Goal: Task Accomplishment & Management: Use online tool/utility

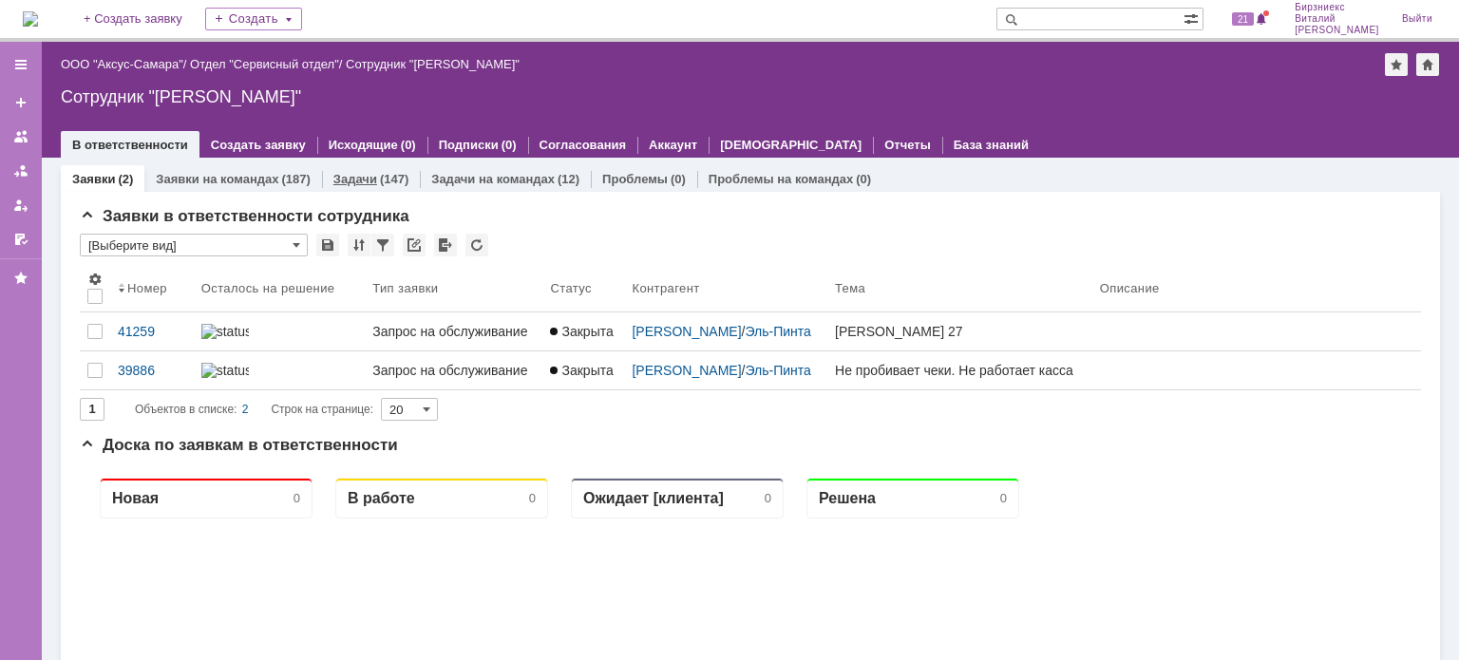
click at [354, 168] on div "Задачи (147)" at bounding box center [371, 179] width 98 height 28
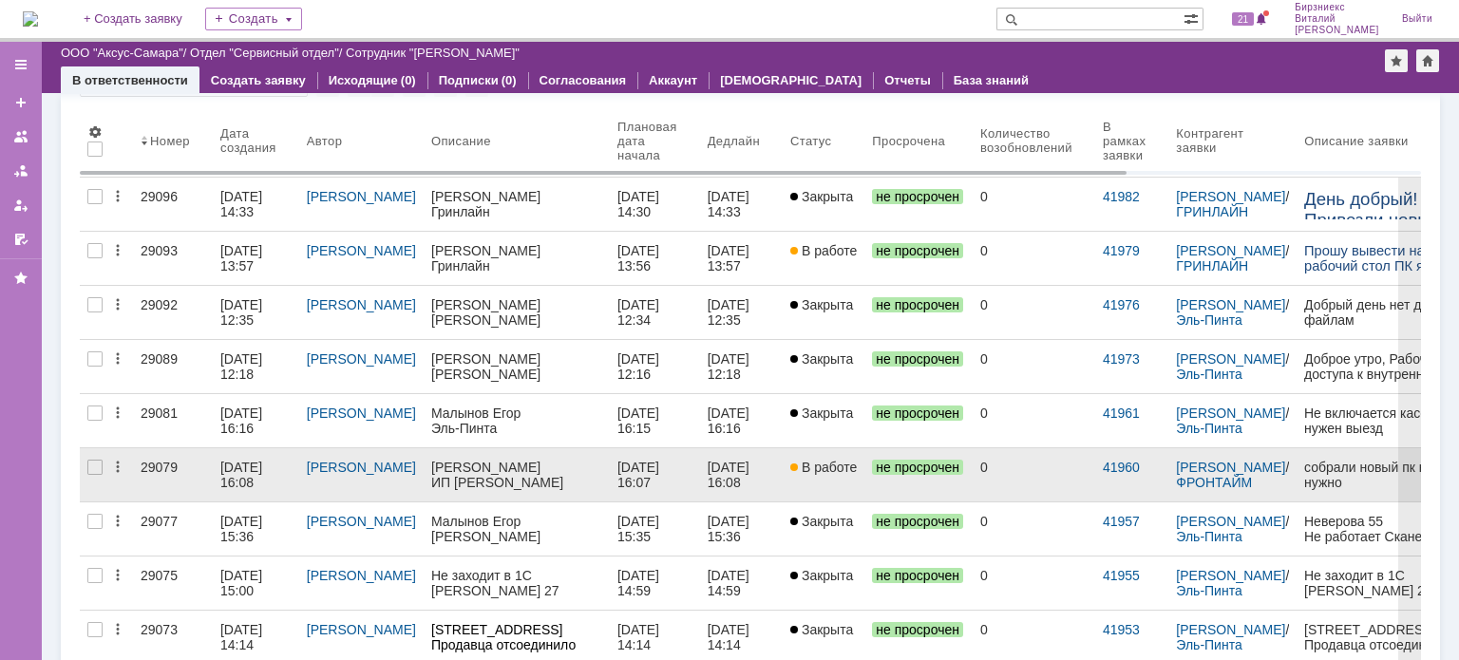
click at [235, 479] on div "[DATE] 16:08" at bounding box center [243, 475] width 46 height 30
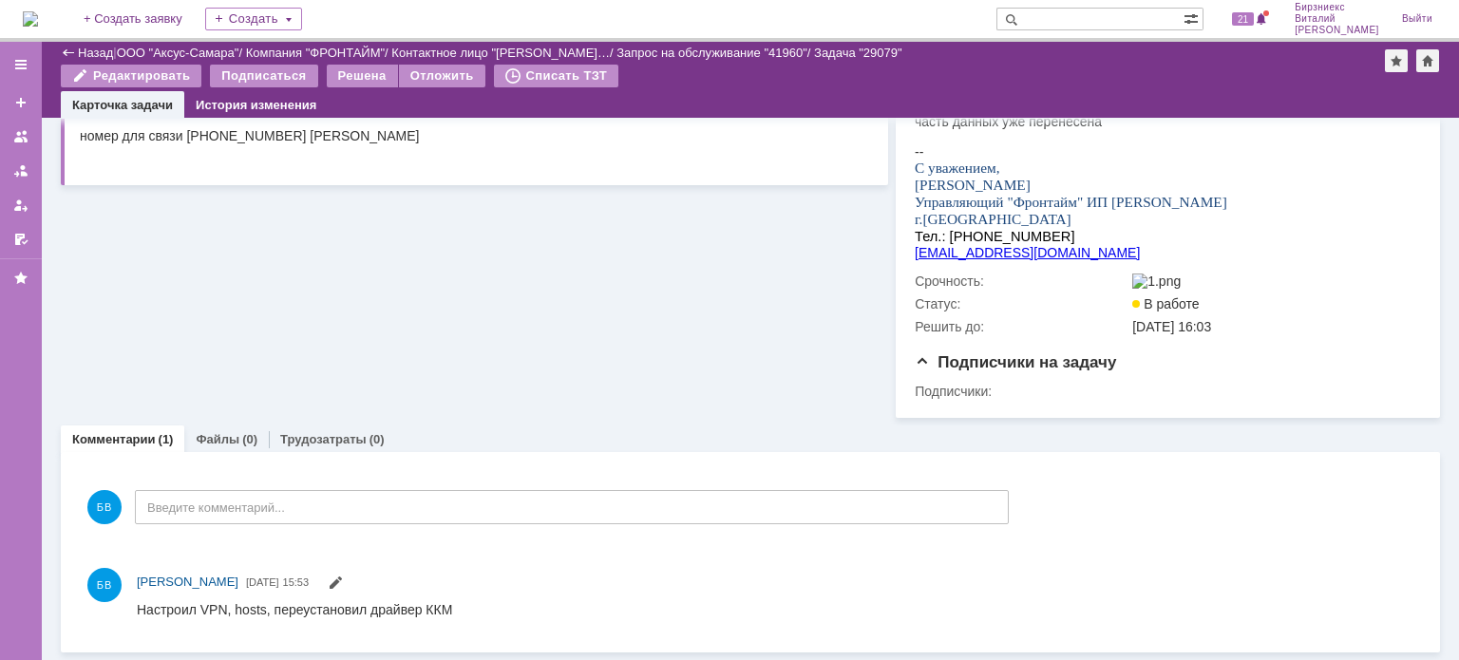
click at [350, 437] on link "Трудозатраты" at bounding box center [323, 439] width 86 height 14
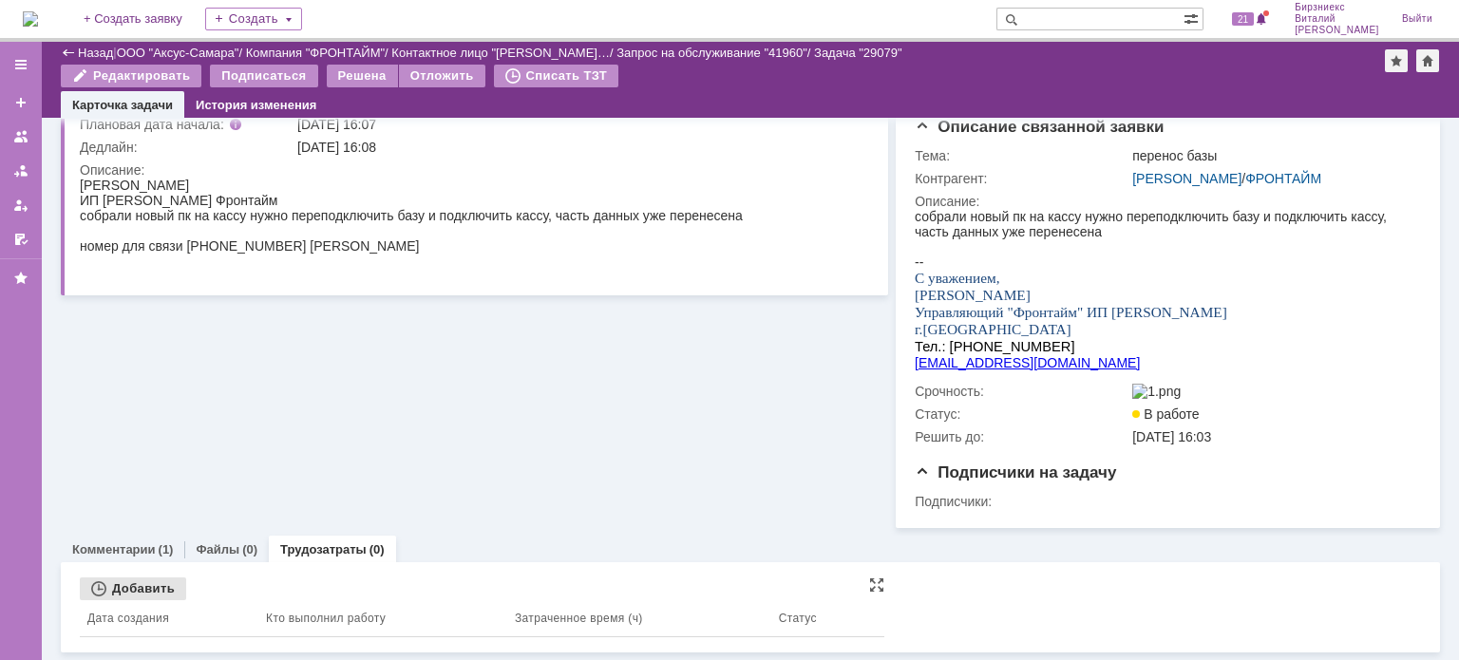
click at [161, 590] on div "Добавить" at bounding box center [133, 589] width 106 height 23
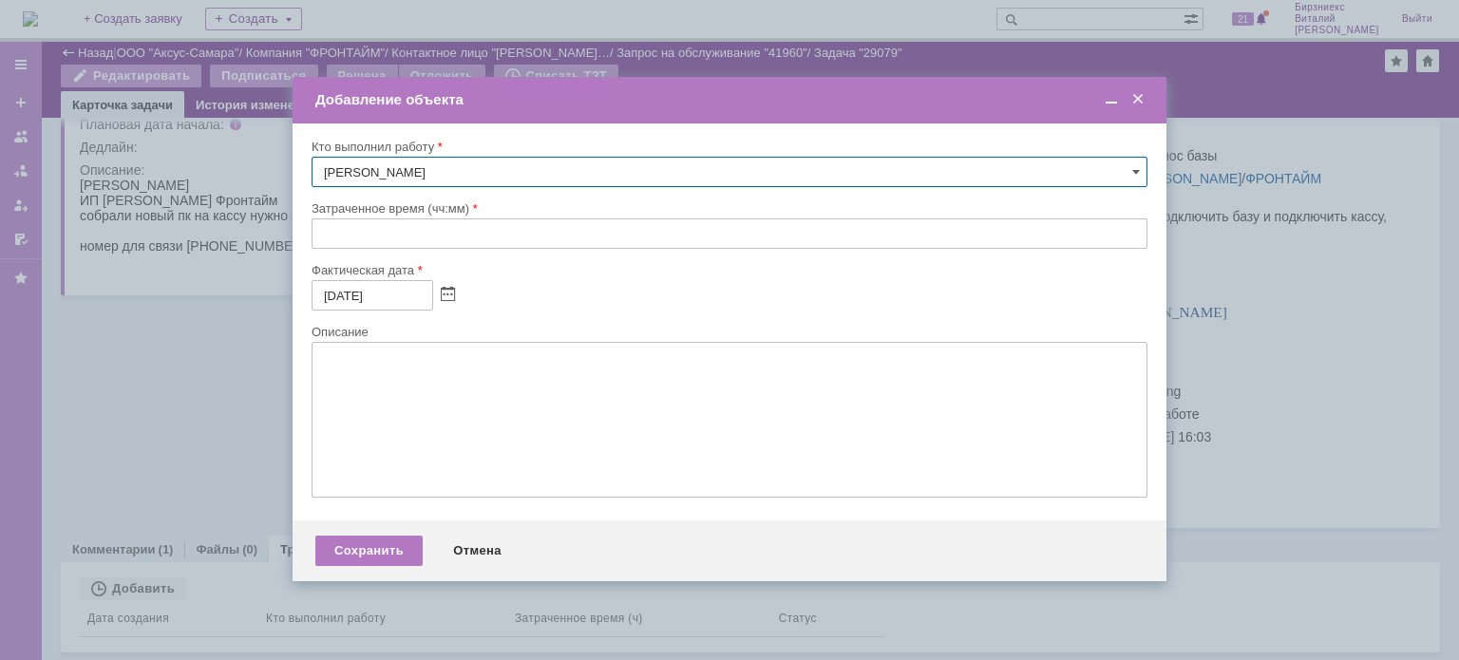
click at [316, 238] on input "text" at bounding box center [730, 234] width 836 height 30
type input "01:00"
click at [338, 293] on input "[DATE]" at bounding box center [373, 295] width 122 height 30
click at [448, 298] on span at bounding box center [448, 295] width 14 height 15
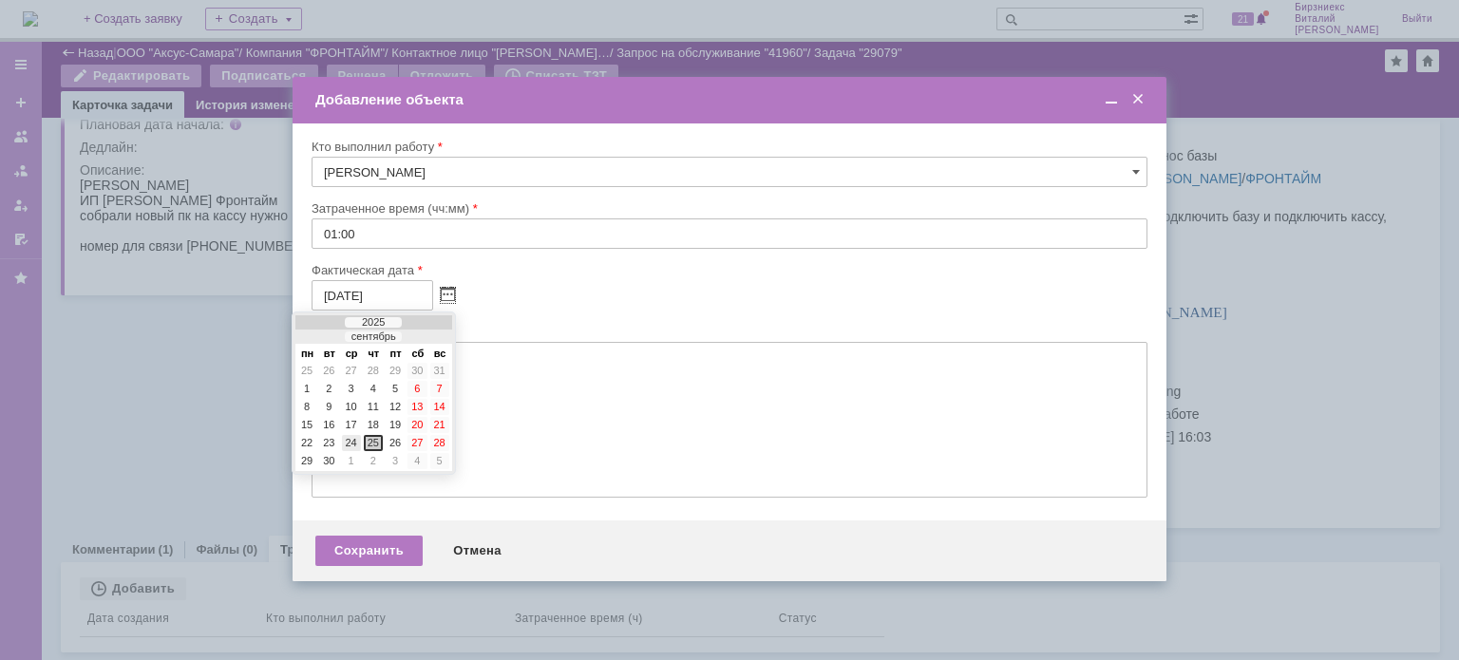
click at [342, 437] on div "24" at bounding box center [351, 443] width 19 height 16
type input "[DATE]"
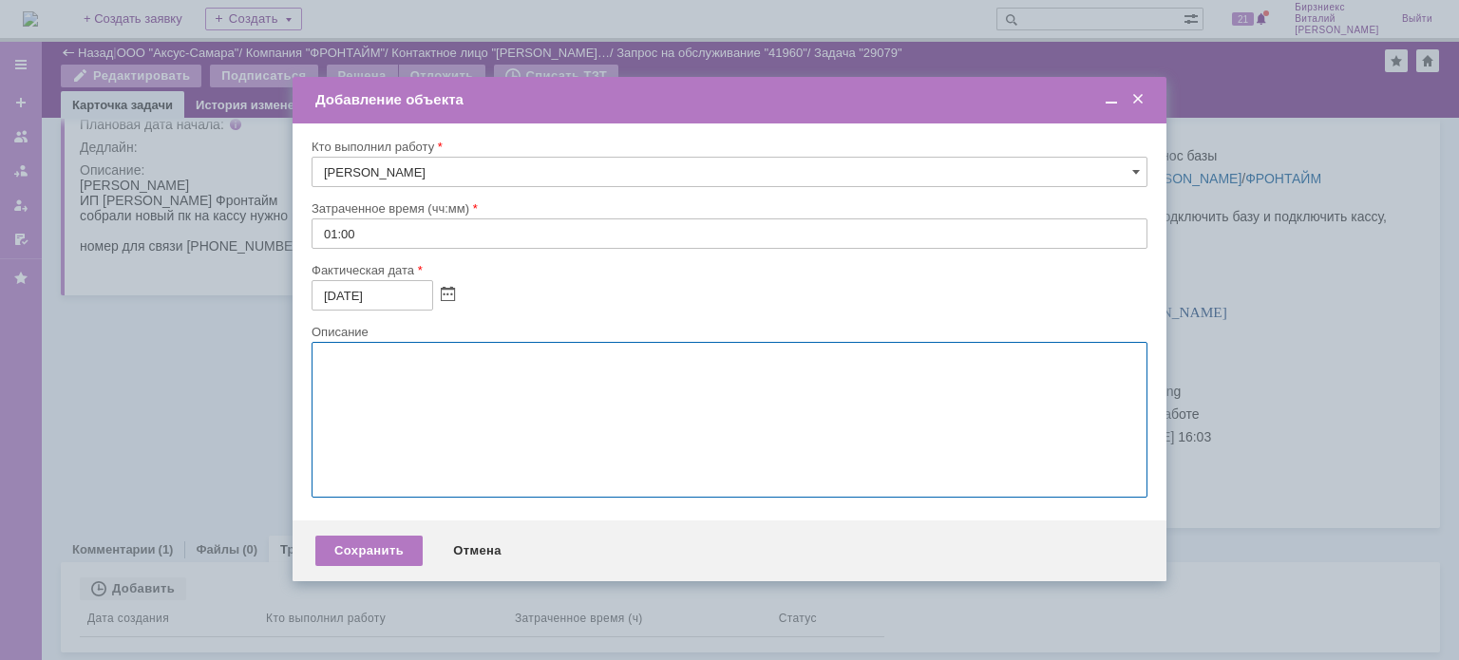
click at [426, 360] on textarea at bounding box center [730, 420] width 836 height 156
type textarea "Настройка VPN, установка драйвера ККМ, настройка подключения кассы"
click at [353, 546] on div "Сохранить" at bounding box center [368, 551] width 107 height 30
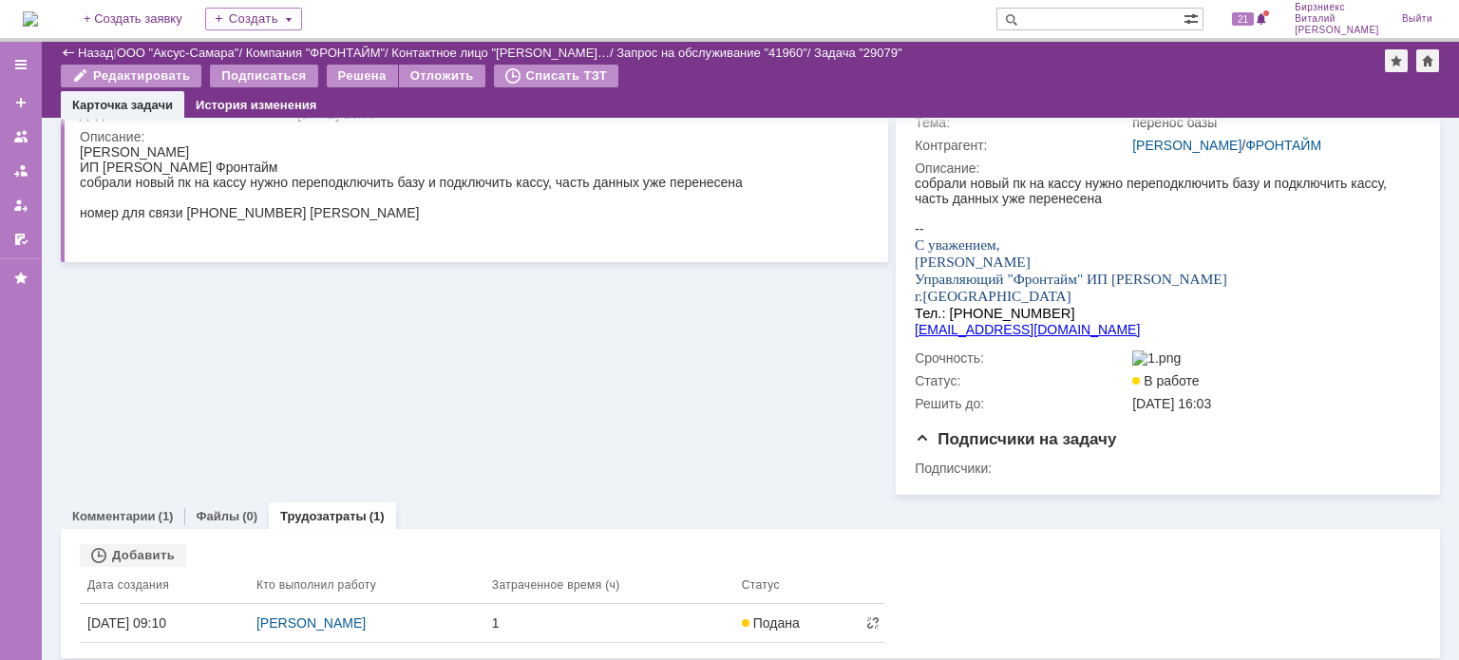
scroll to position [210, 0]
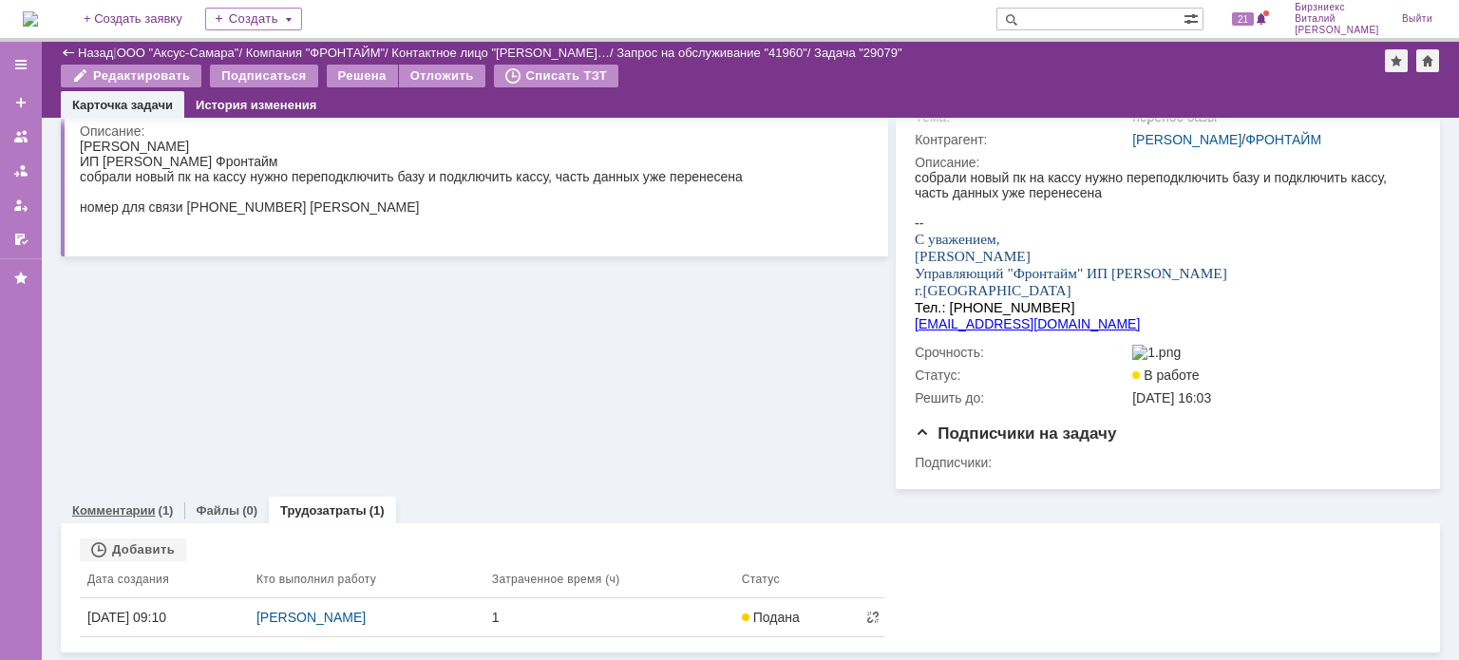
click at [139, 512] on link "Комментарии" at bounding box center [114, 511] width 84 height 14
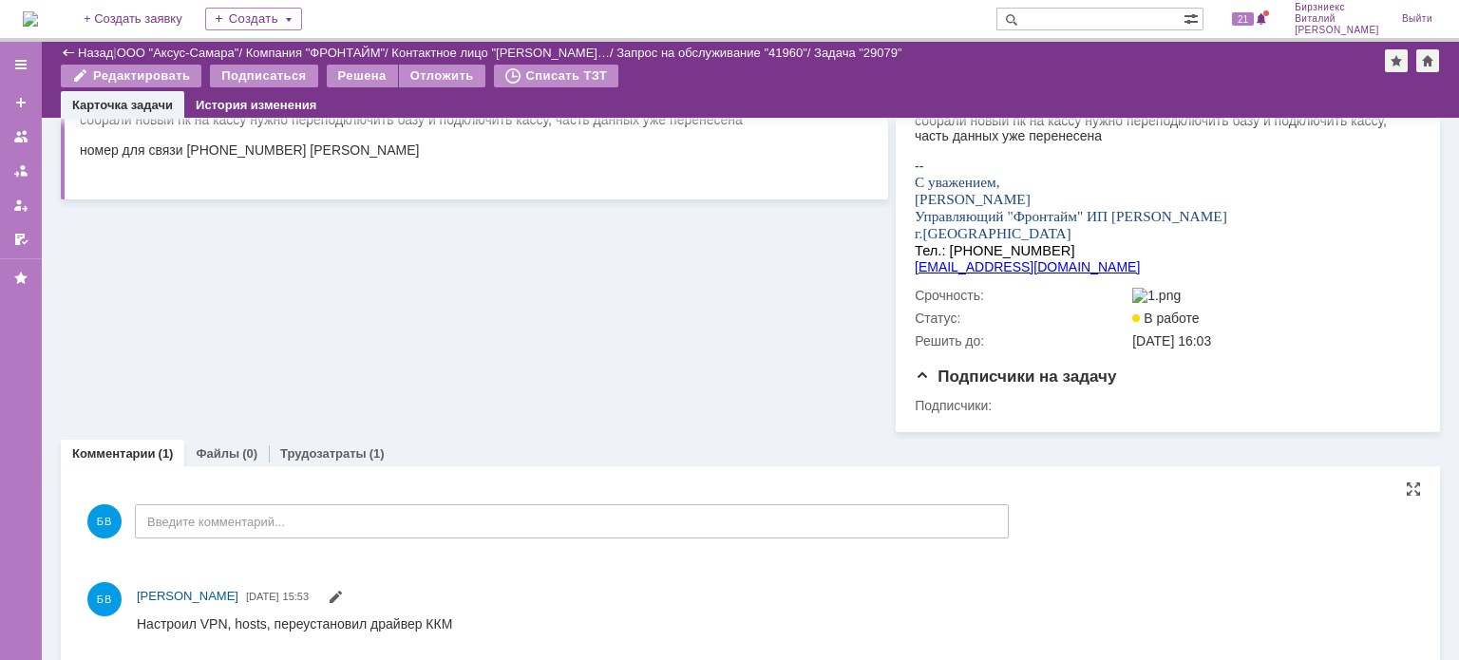
scroll to position [281, 0]
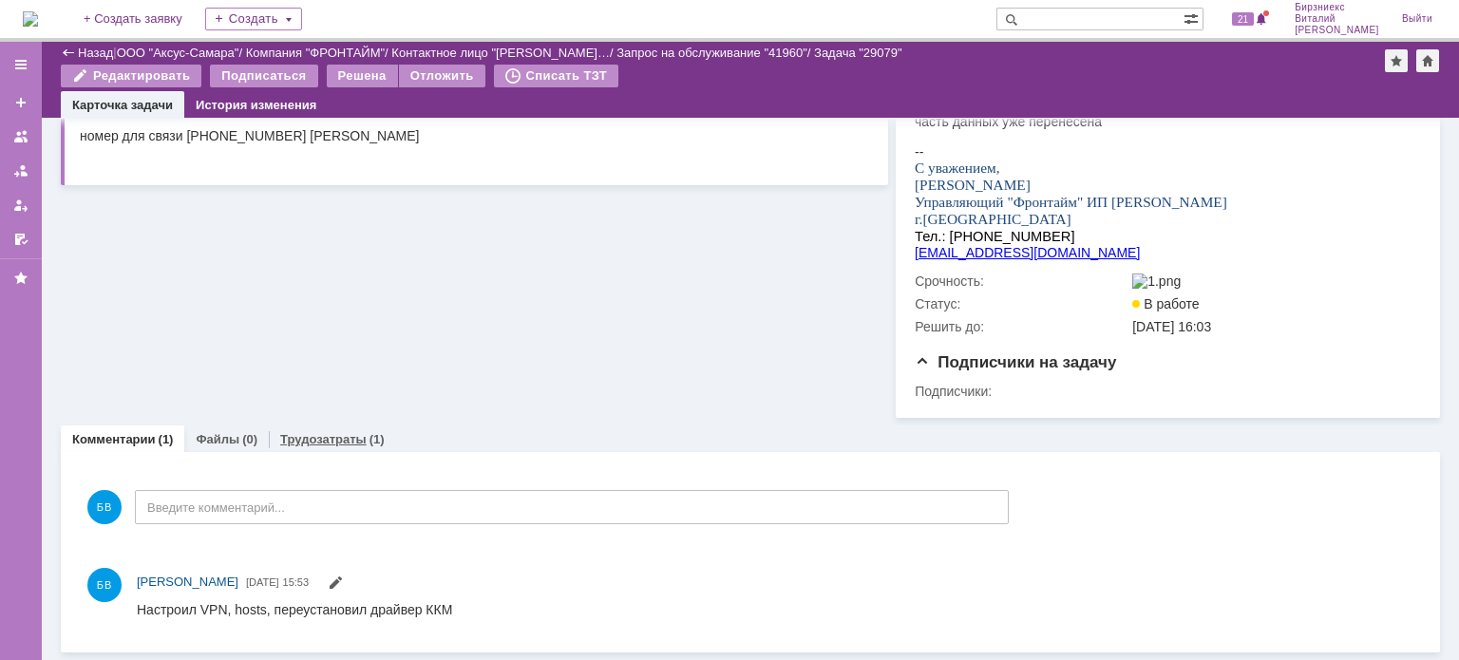
click at [339, 433] on link "Трудозатраты" at bounding box center [323, 439] width 86 height 14
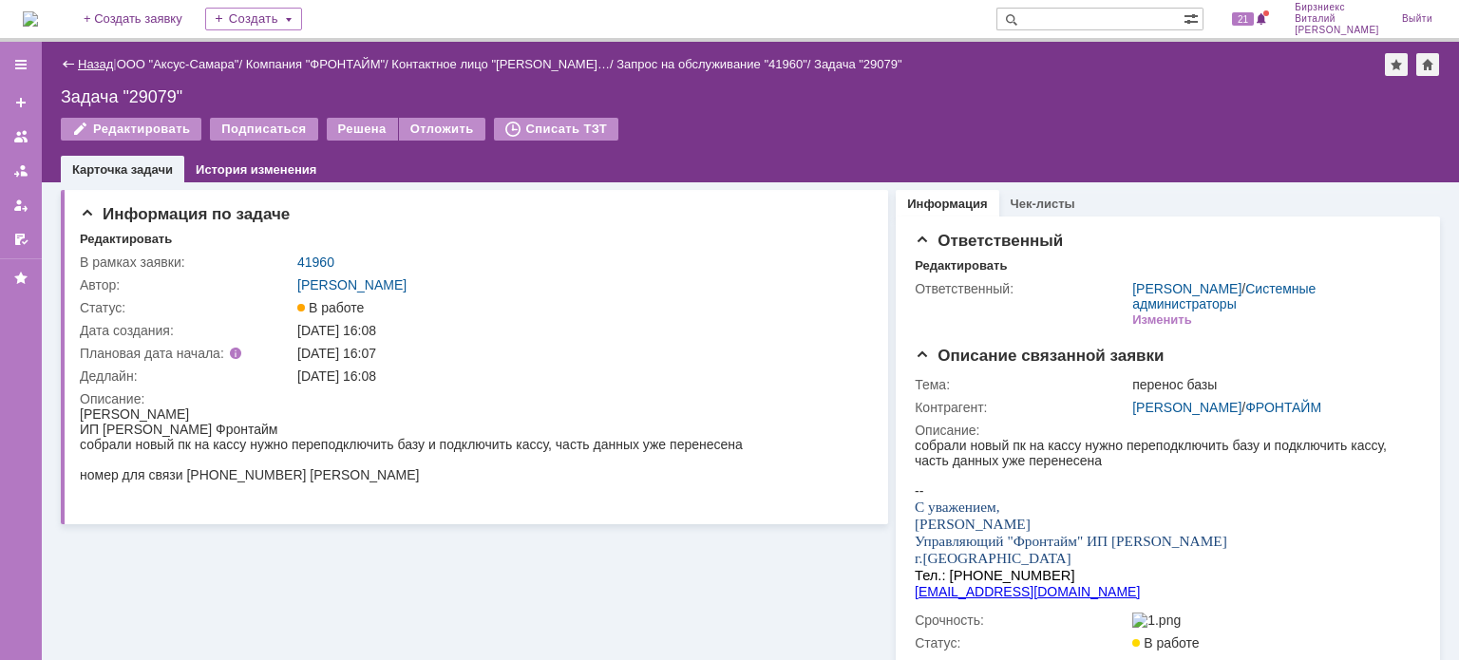
click at [105, 67] on link "Назад" at bounding box center [95, 64] width 35 height 14
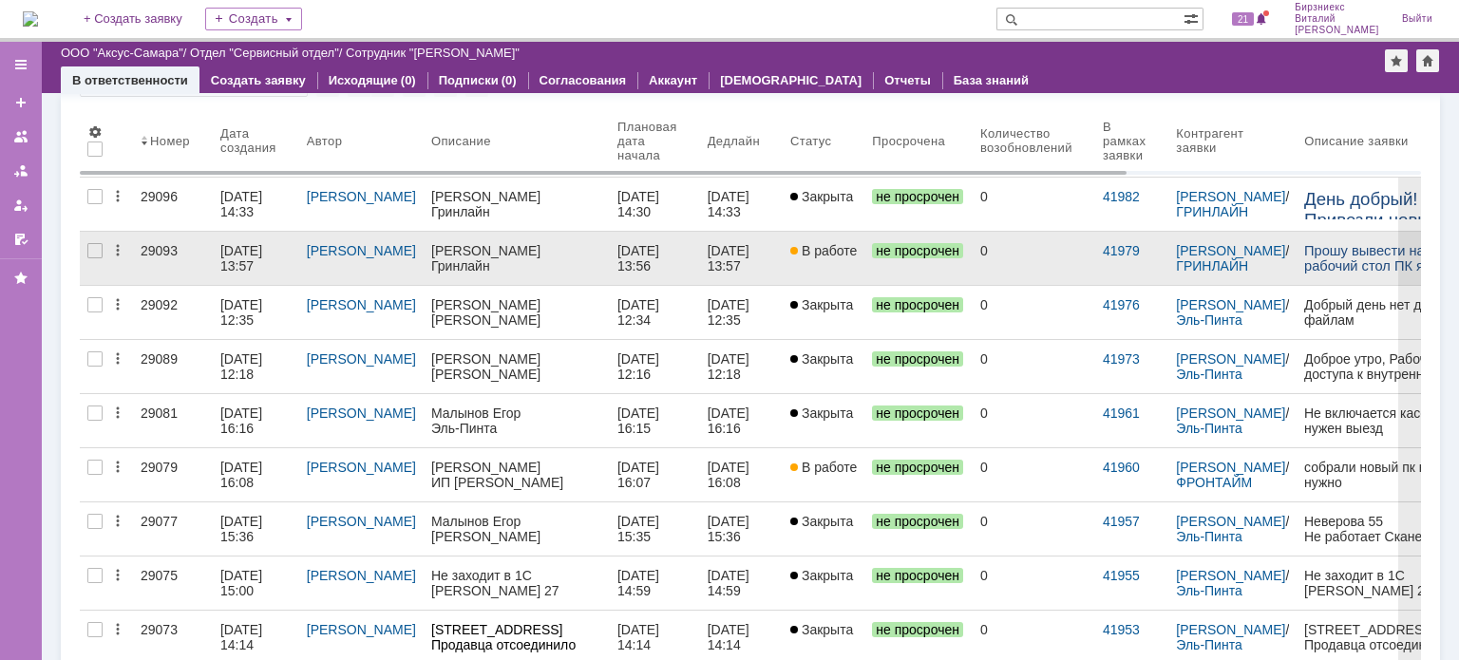
click at [190, 250] on div "29093" at bounding box center [173, 250] width 65 height 15
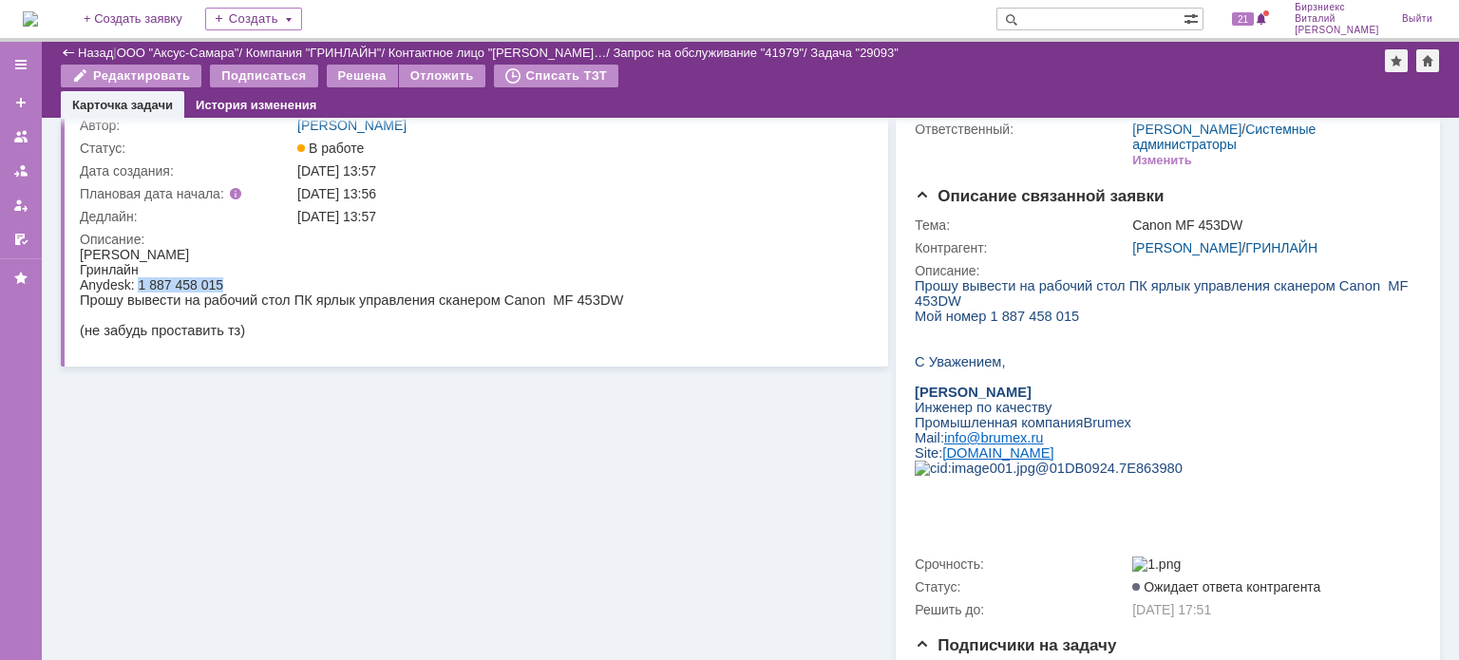
drag, startPoint x: 223, startPoint y: 285, endPoint x: 140, endPoint y: 281, distance: 83.7
click at [140, 281] on div "Anydesk: 1 887 458 015" at bounding box center [351, 284] width 543 height 15
copy div "1 887 458 015"
click at [367, 79] on div "Решена" at bounding box center [362, 76] width 71 height 23
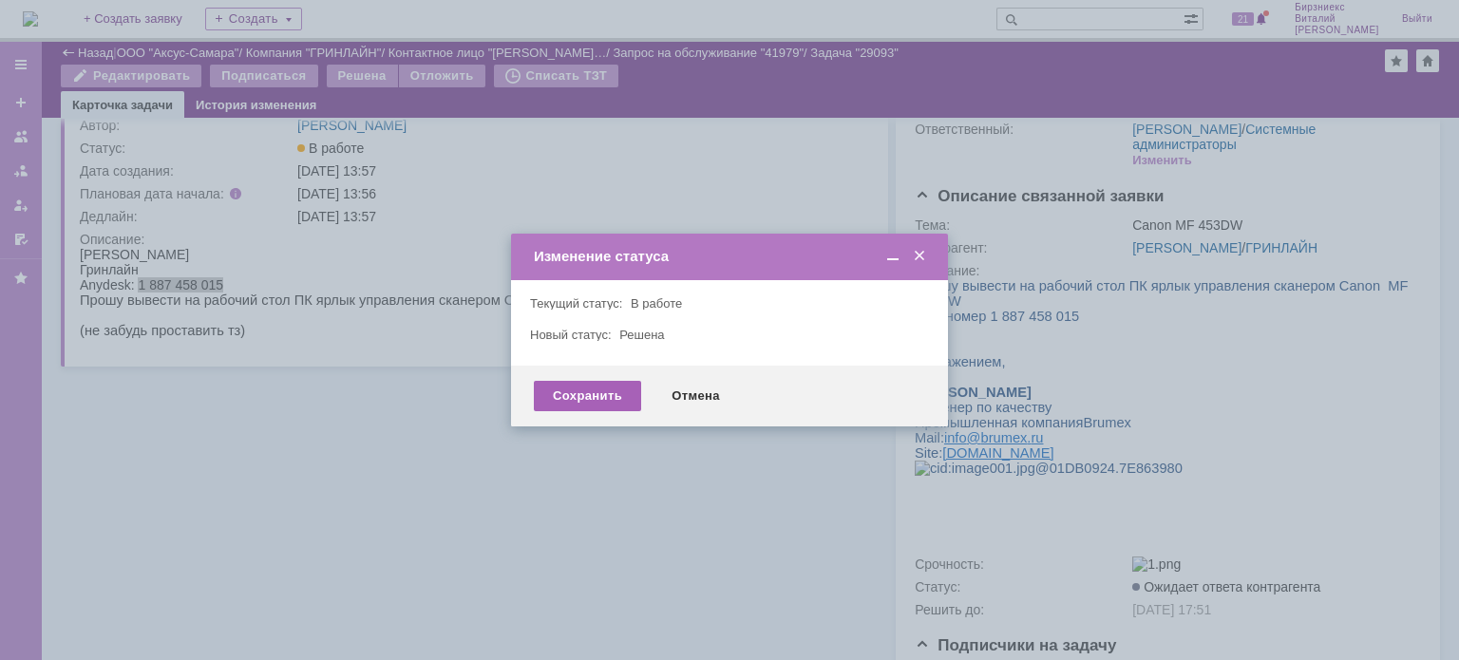
click at [592, 393] on div "Сохранить" at bounding box center [587, 396] width 107 height 30
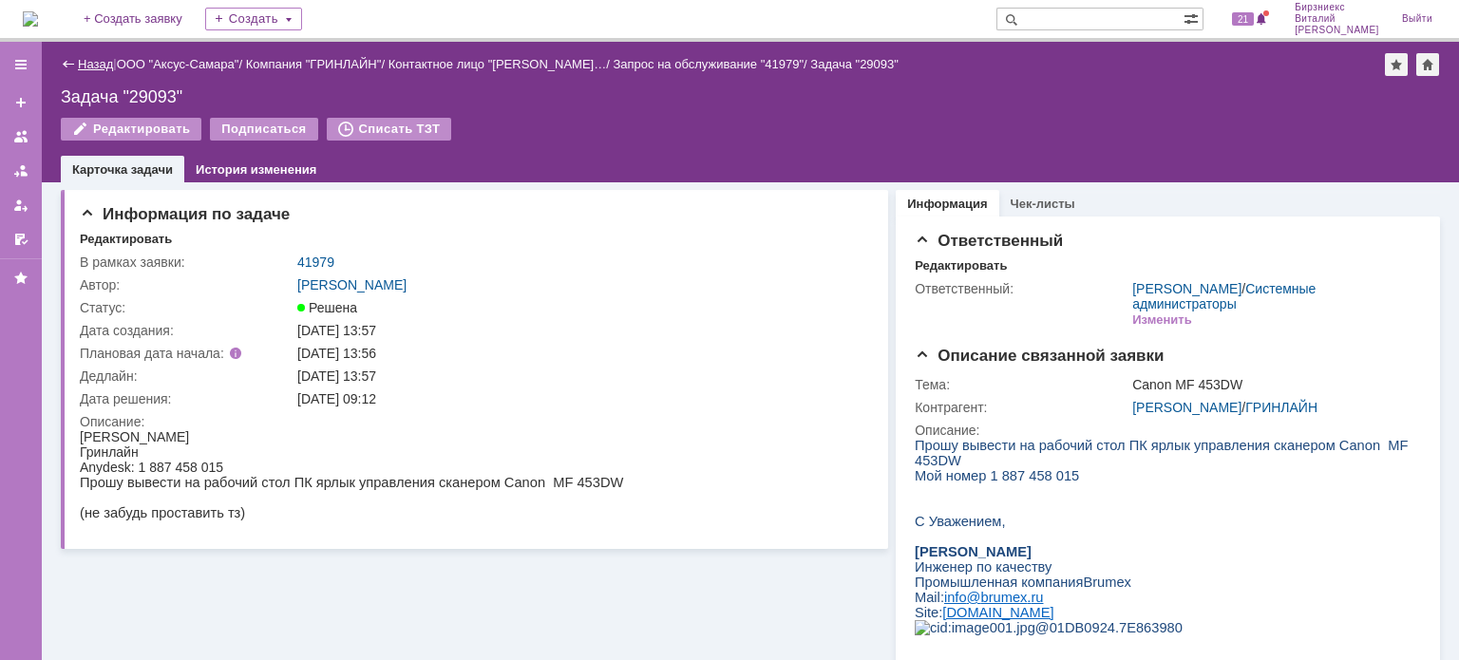
drag, startPoint x: 93, startPoint y: 54, endPoint x: 93, endPoint y: 66, distance: 11.4
click at [93, 58] on div "Назад | ООО "Аксус-Самара" / Компания "ГРИНЛАЙН" / Контактное лицо "[PERSON_NAM…" at bounding box center [751, 64] width 1380 height 23
click at [94, 67] on link "Назад" at bounding box center [95, 64] width 35 height 14
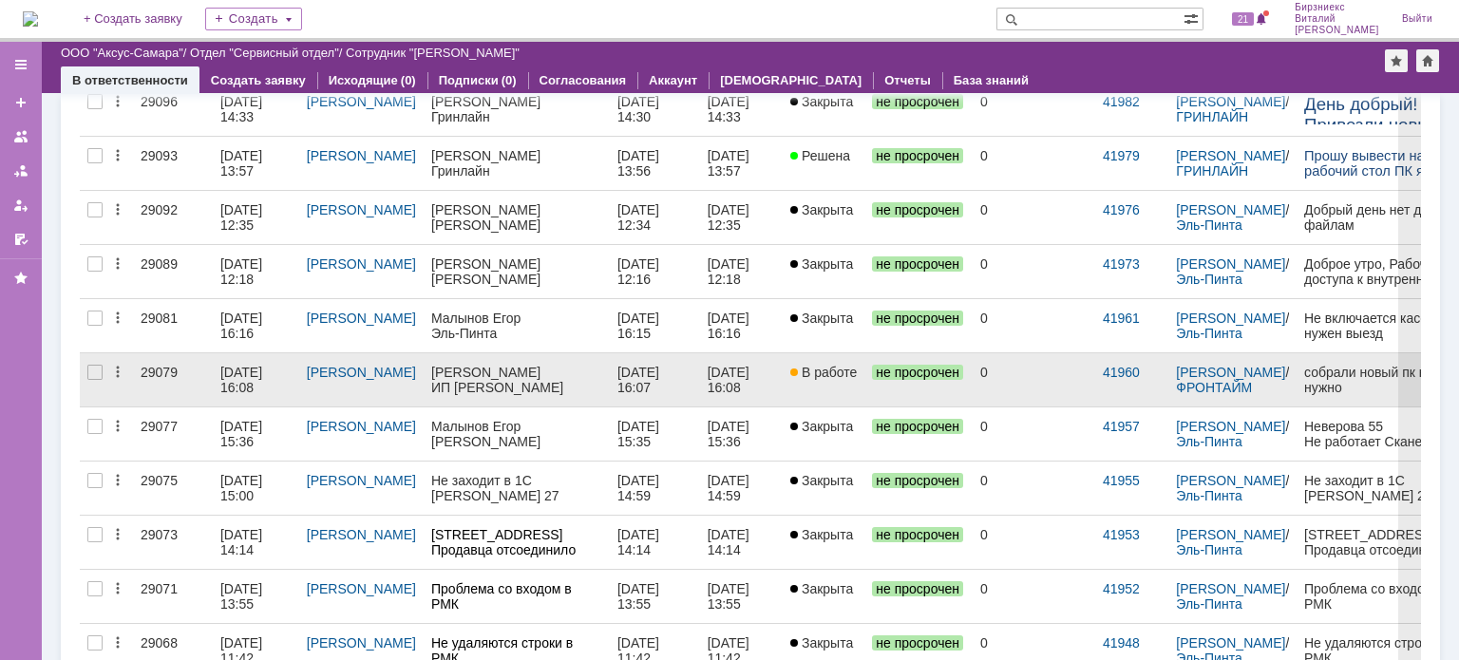
click at [257, 394] on link "[DATE] 16:08" at bounding box center [256, 379] width 86 height 53
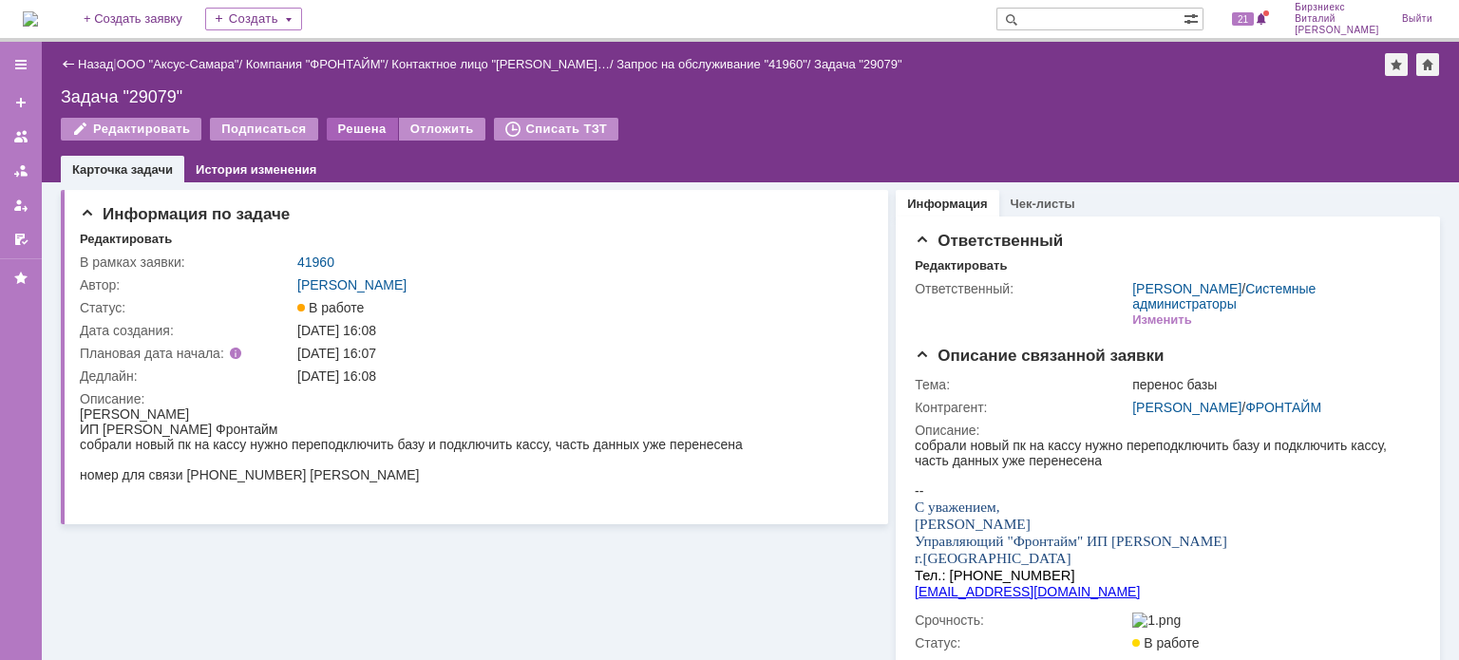
click at [365, 127] on div "Решена" at bounding box center [362, 129] width 71 height 23
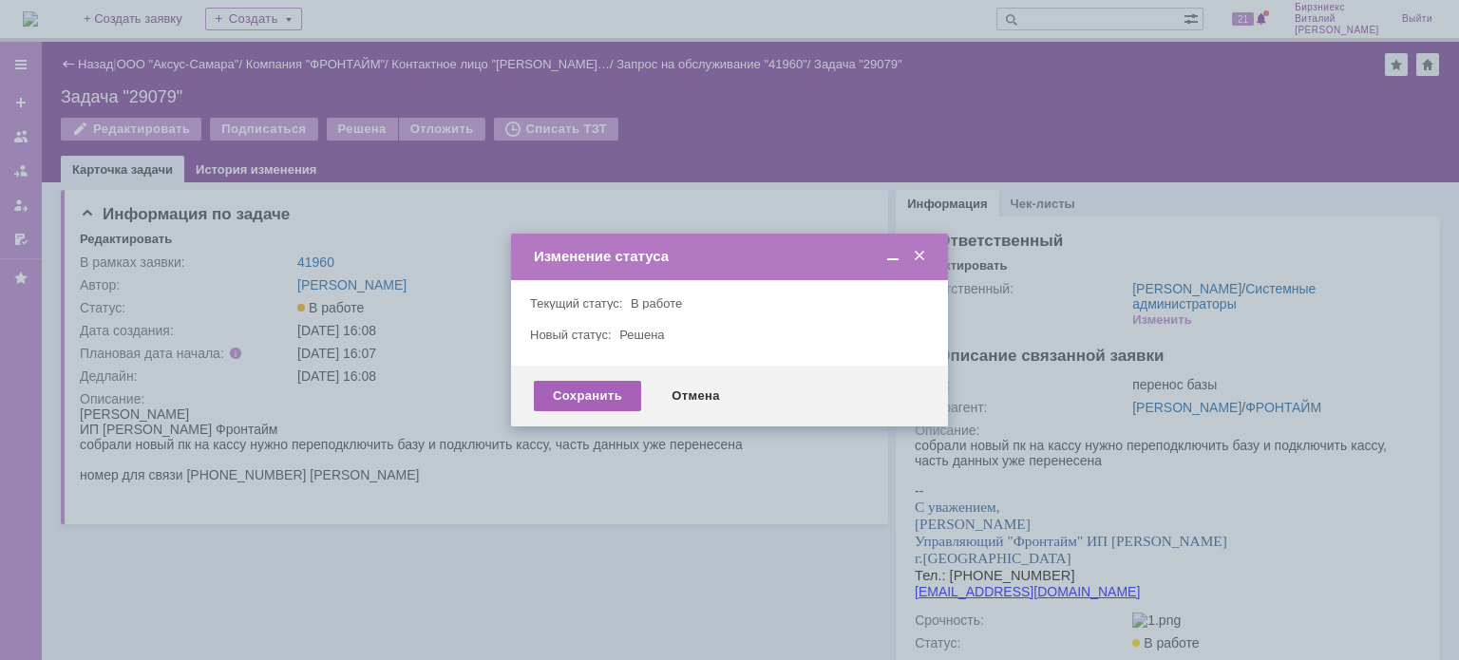
click at [575, 387] on div "Сохранить" at bounding box center [587, 396] width 107 height 30
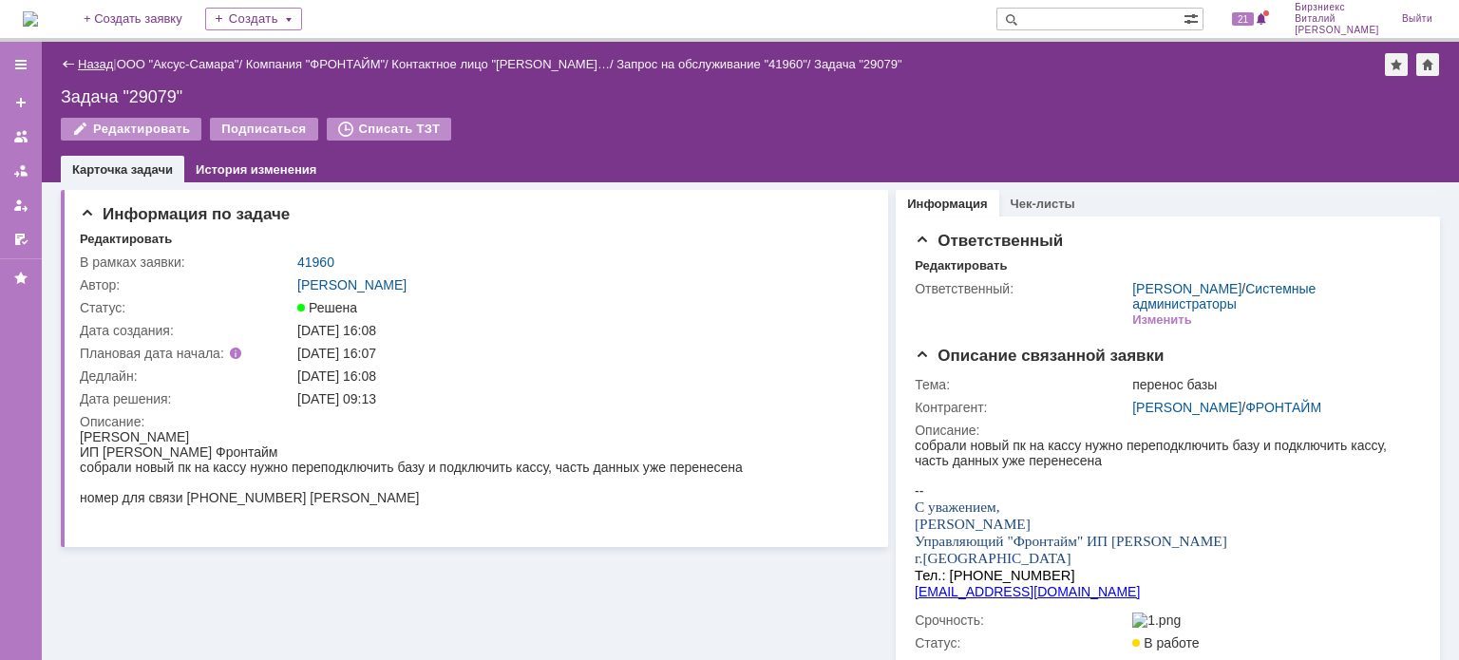
drag, startPoint x: 120, startPoint y: 59, endPoint x: 110, endPoint y: 60, distance: 9.5
click at [111, 59] on div "Назад | ООО "Аксус-Самара" / Компания "ФРОНТАЙМ" / Контактное лицо "[PERSON_NAM…" at bounding box center [751, 64] width 1380 height 23
click at [109, 60] on link "Назад" at bounding box center [95, 64] width 35 height 14
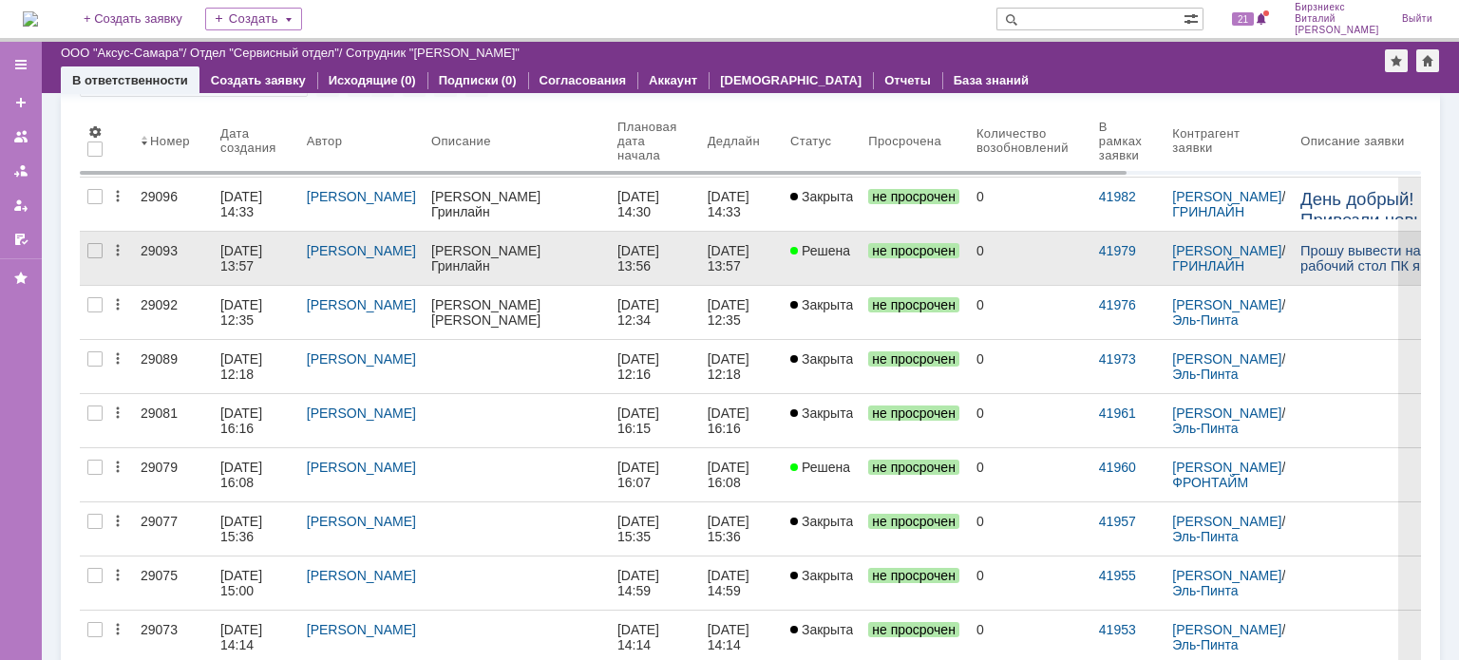
click at [266, 250] on div "[DATE] 13:57" at bounding box center [243, 258] width 46 height 30
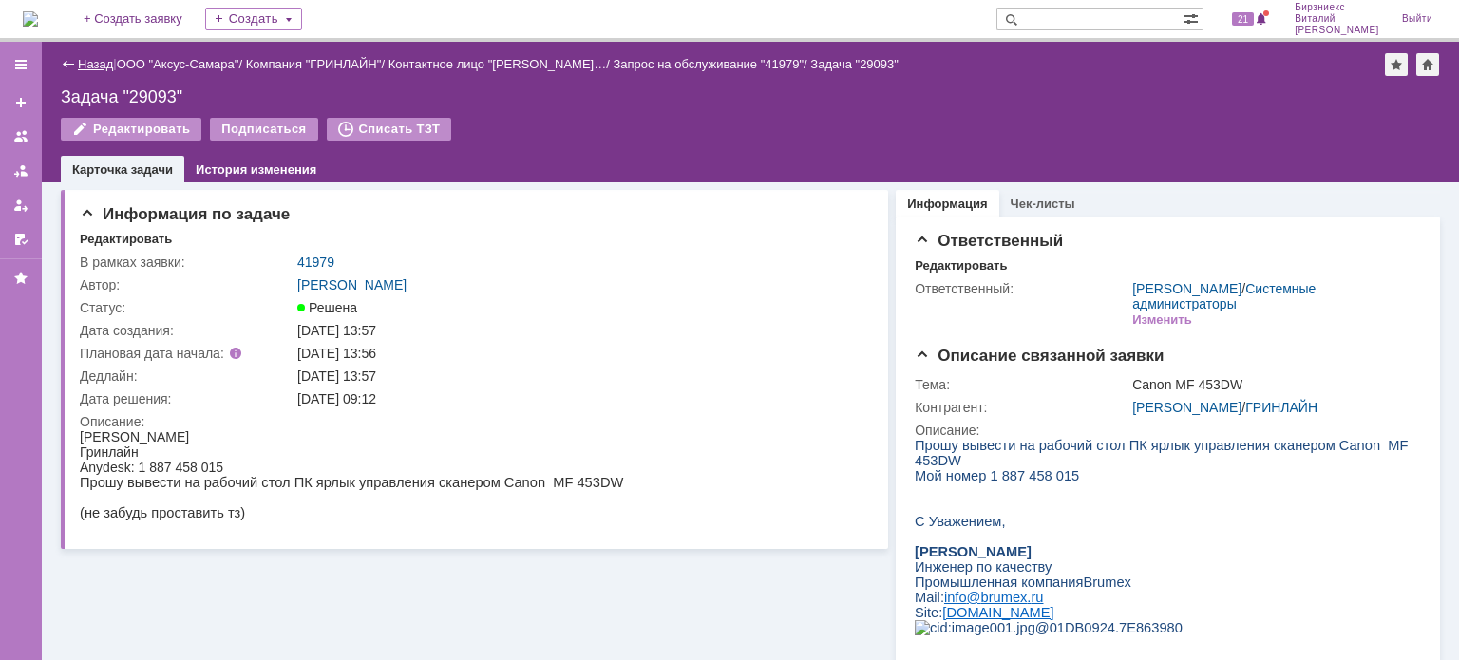
click at [95, 57] on link "Назад" at bounding box center [95, 64] width 35 height 14
